Goal: Check status: Check status

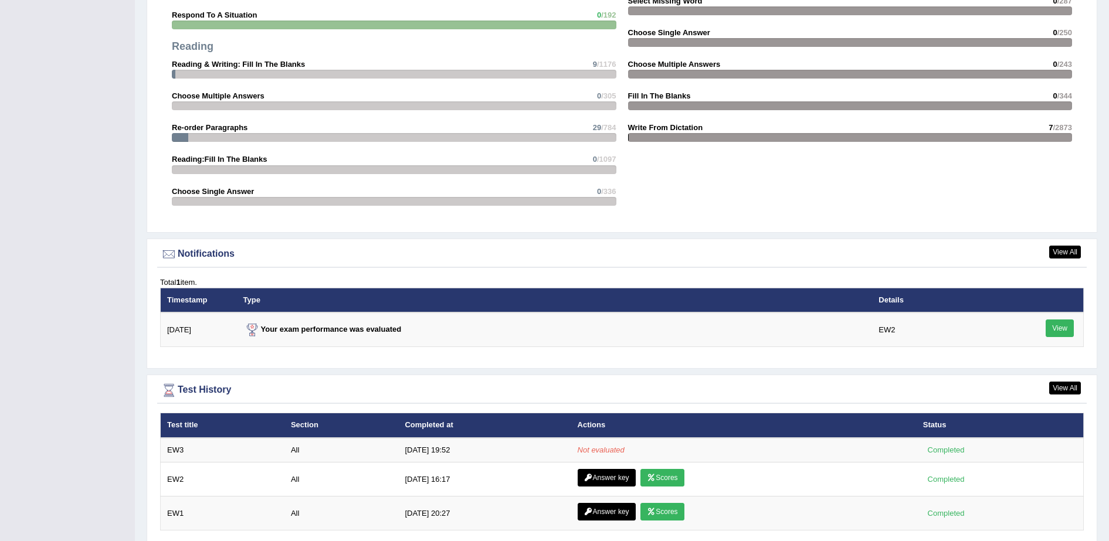
scroll to position [1243, 0]
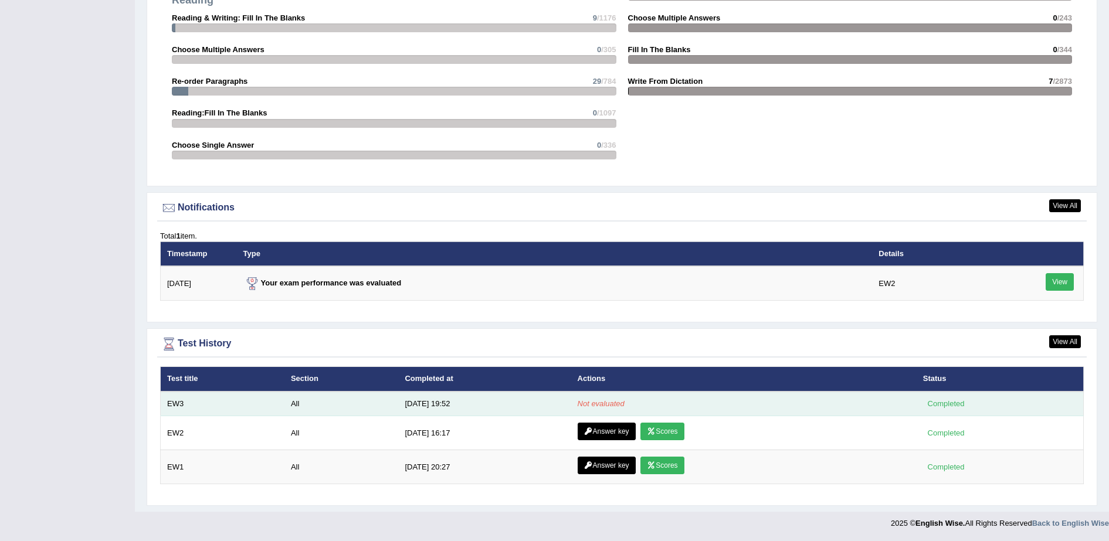
click at [426, 407] on td "8/27/25 19:52" at bounding box center [484, 404] width 172 height 25
click at [426, 407] on td "[DATE] 19:52" at bounding box center [484, 404] width 172 height 25
click at [426, 407] on td "8/27/25 19:52" at bounding box center [484, 404] width 172 height 25
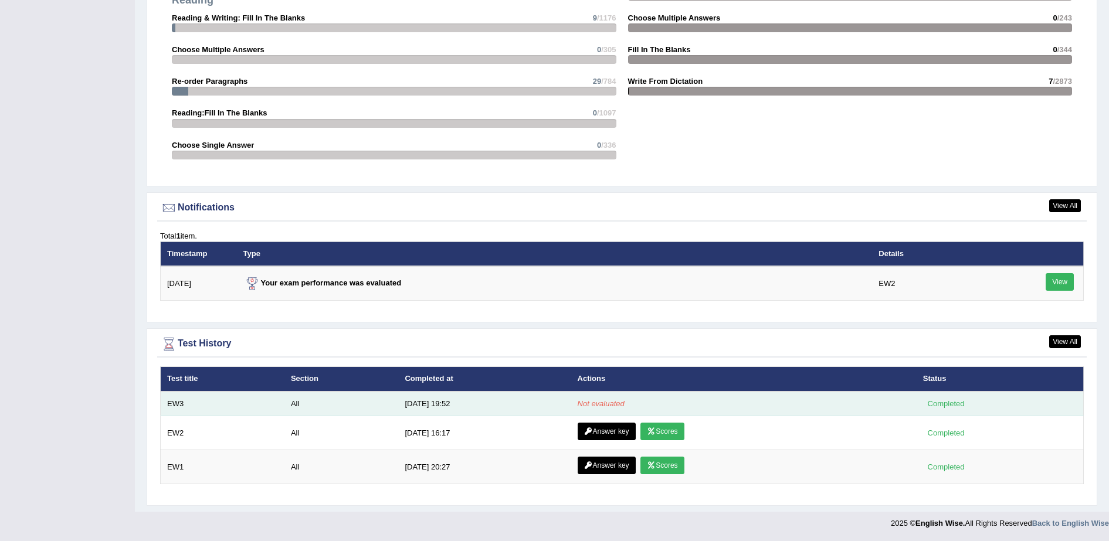
click at [426, 407] on td "8/27/25 19:52" at bounding box center [484, 404] width 172 height 25
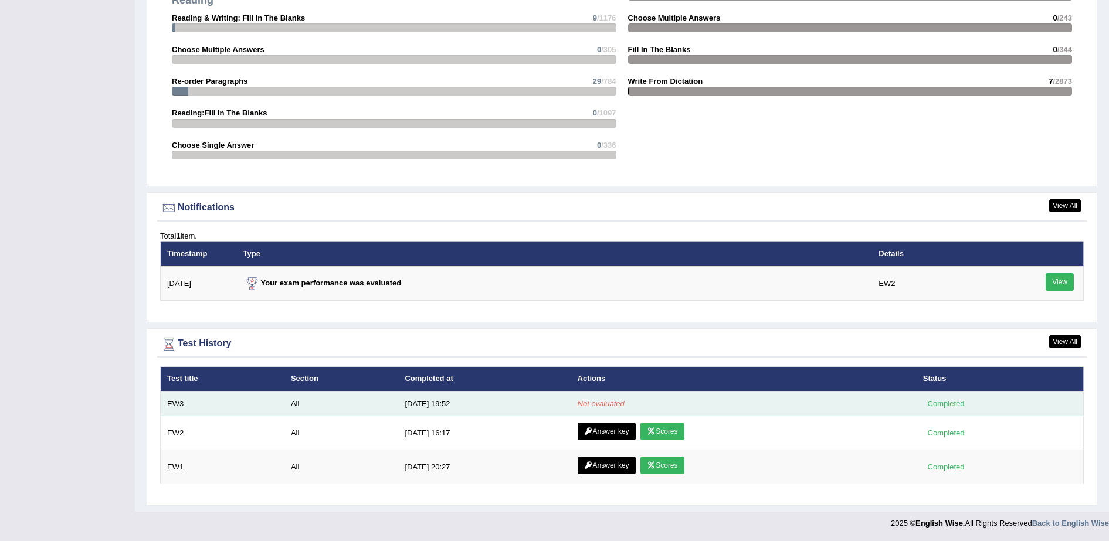
click at [426, 407] on td "8/27/25 19:52" at bounding box center [484, 404] width 172 height 25
click at [580, 410] on td "Not evaluated" at bounding box center [743, 404] width 345 height 25
click at [582, 406] on em "Not evaluated" at bounding box center [601, 403] width 47 height 9
click at [585, 408] on em "Not evaluated" at bounding box center [601, 403] width 47 height 9
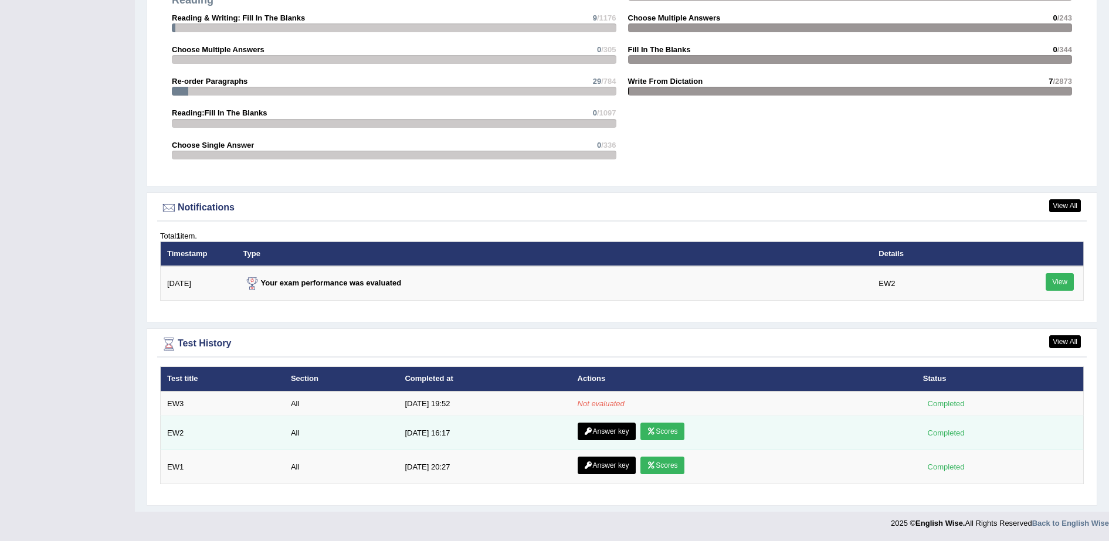
click at [600, 432] on link "Answer key" at bounding box center [607, 432] width 58 height 18
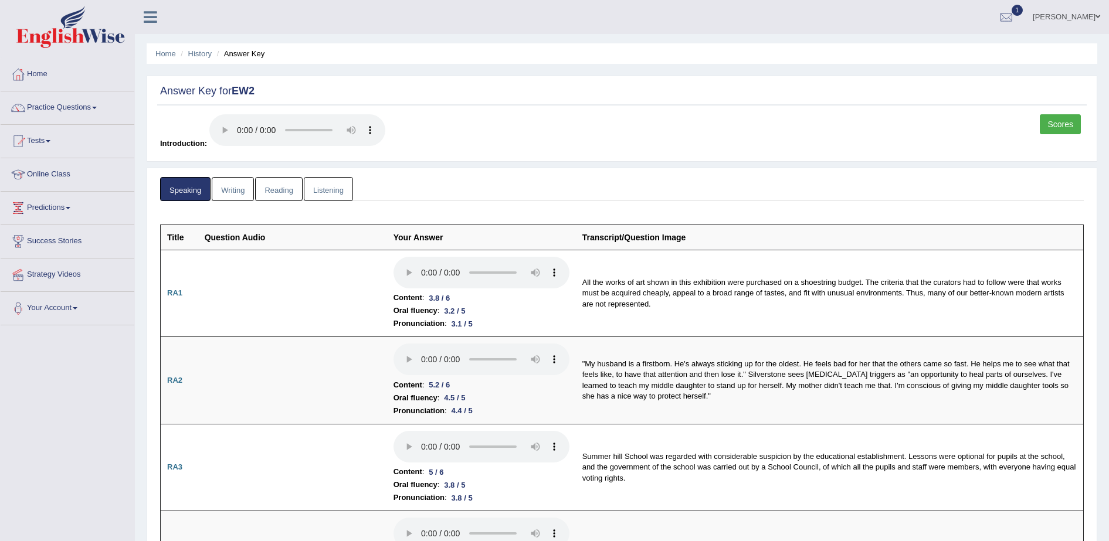
click at [323, 187] on link "Listening" at bounding box center [328, 189] width 49 height 24
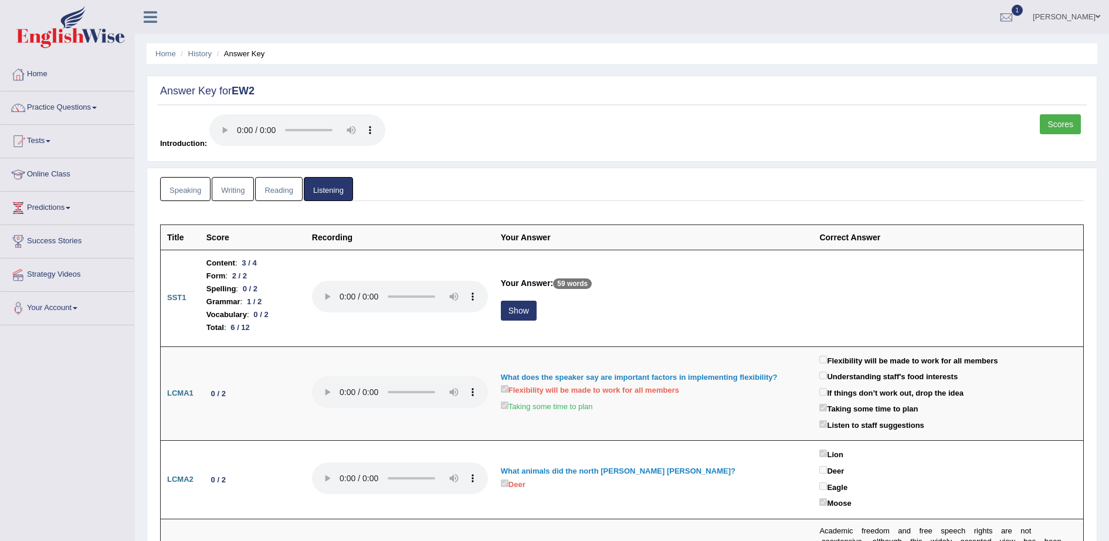
click at [1059, 124] on link "Scores" at bounding box center [1060, 124] width 41 height 20
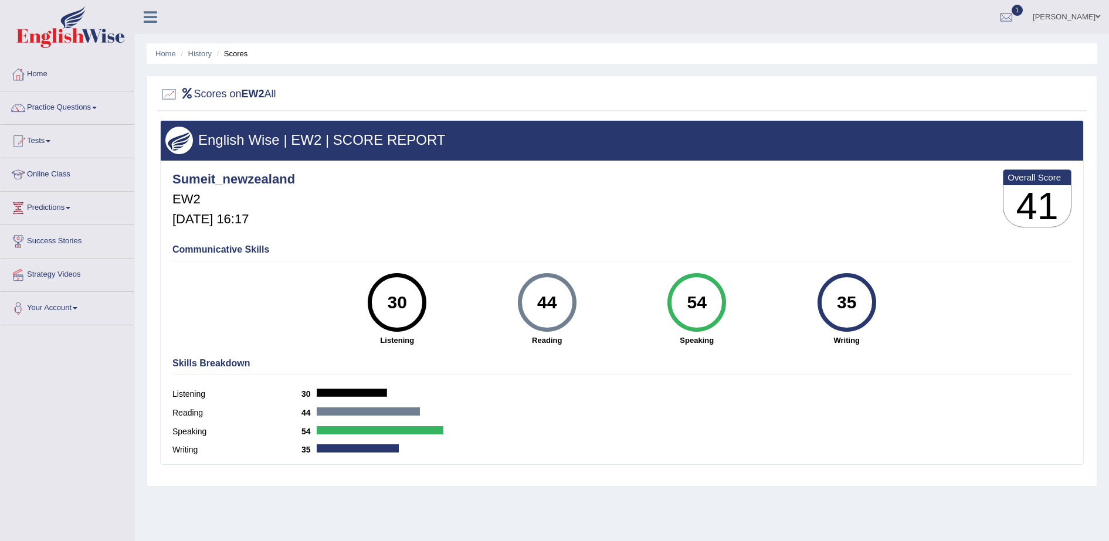
click at [195, 58] on li "History" at bounding box center [195, 53] width 34 height 11
click at [195, 51] on link "History" at bounding box center [199, 53] width 23 height 9
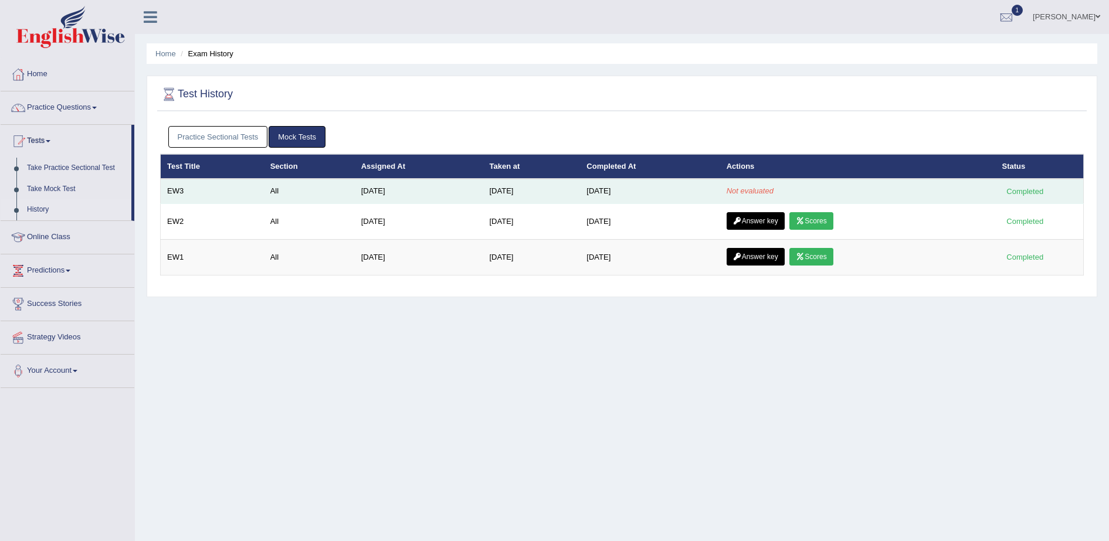
click at [711, 194] on td "Aug 27, 2025" at bounding box center [650, 191] width 140 height 25
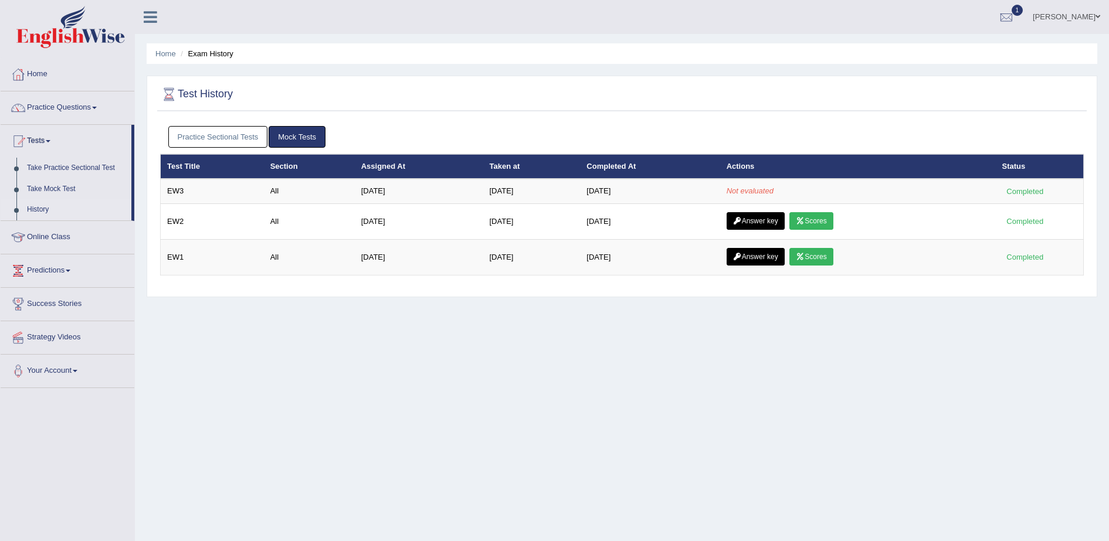
drag, startPoint x: 711, startPoint y: 194, endPoint x: 679, endPoint y: 133, distance: 69.0
click at [679, 133] on ul "Practice Sectional Tests Mock Tests" at bounding box center [622, 137] width 908 height 22
click at [53, 188] on link "Take Mock Test" at bounding box center [77, 189] width 110 height 21
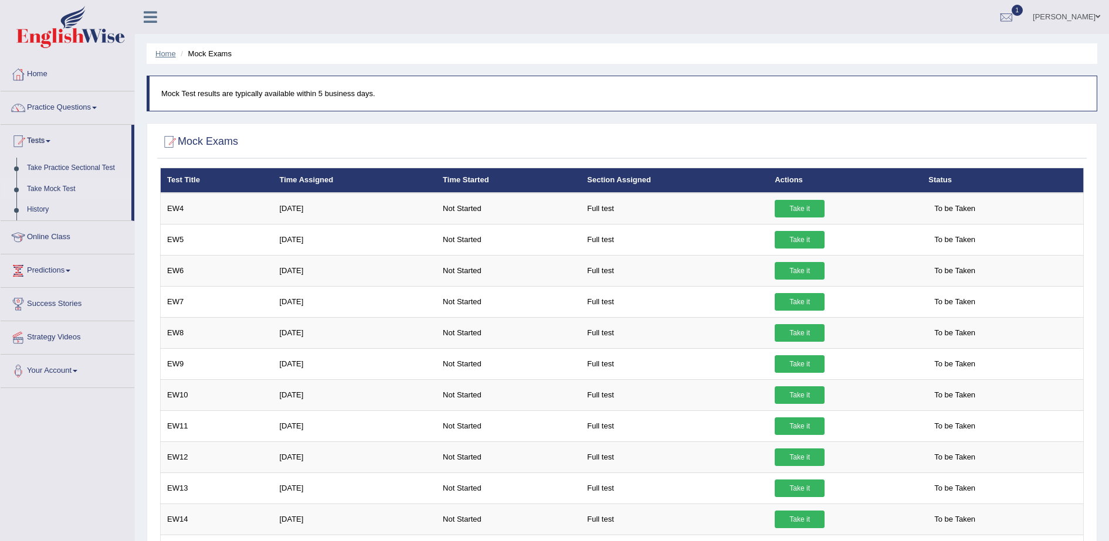
click at [167, 53] on link "Home" at bounding box center [165, 53] width 21 height 9
